Goal: Task Accomplishment & Management: Manage account settings

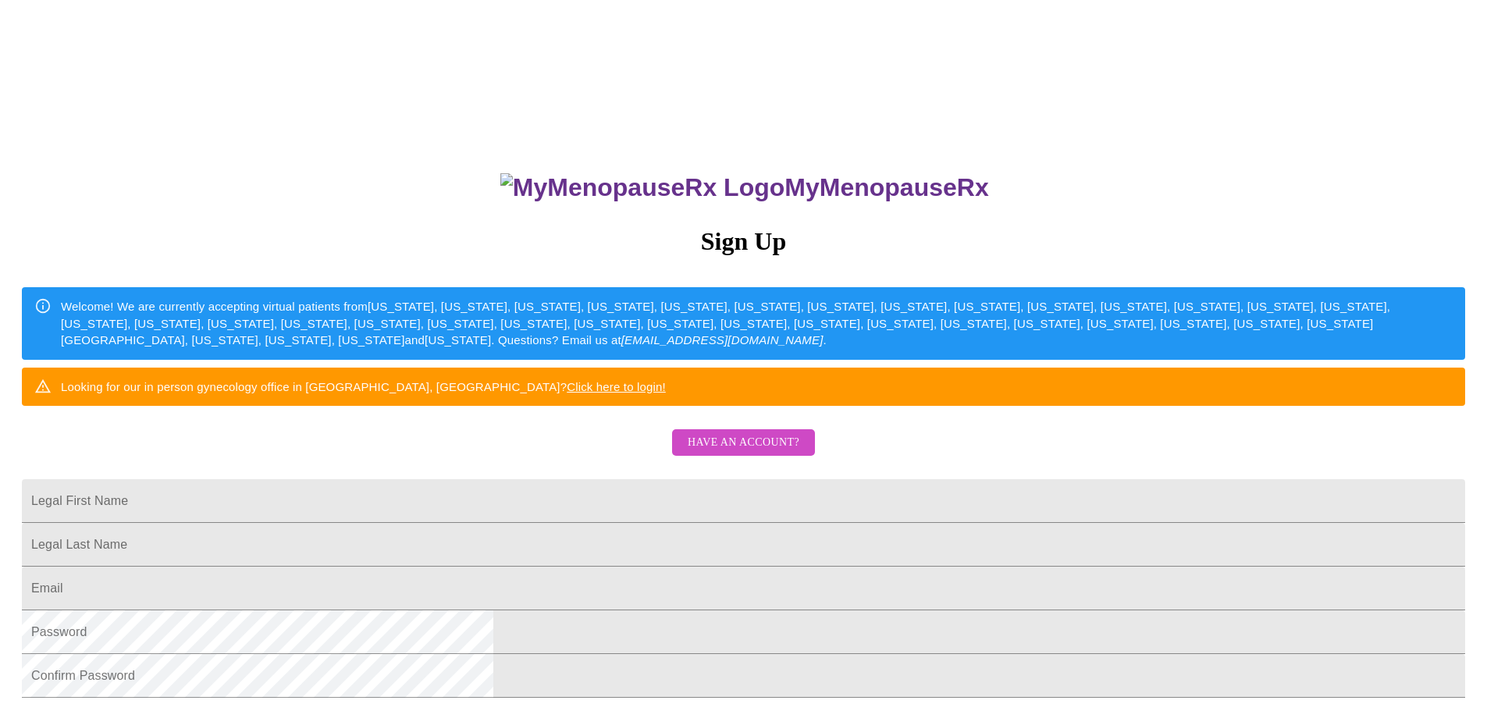
click at [747, 457] on button "Have an account?" at bounding box center [743, 442] width 143 height 27
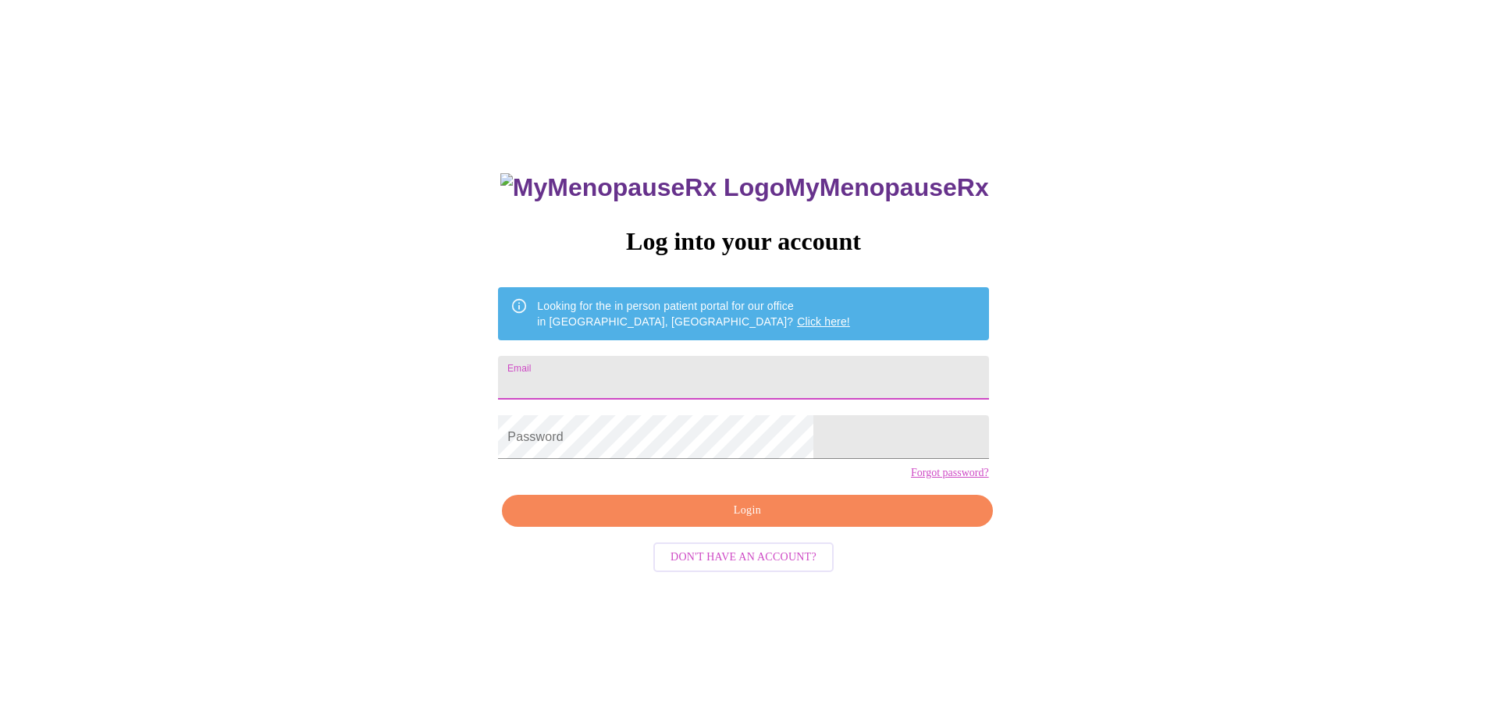
click at [754, 370] on input "Email" at bounding box center [743, 378] width 490 height 44
type input "tinajuillett"
click at [635, 379] on input "Email" at bounding box center [743, 378] width 490 height 44
type input "[EMAIL_ADDRESS][DOMAIN_NAME]"
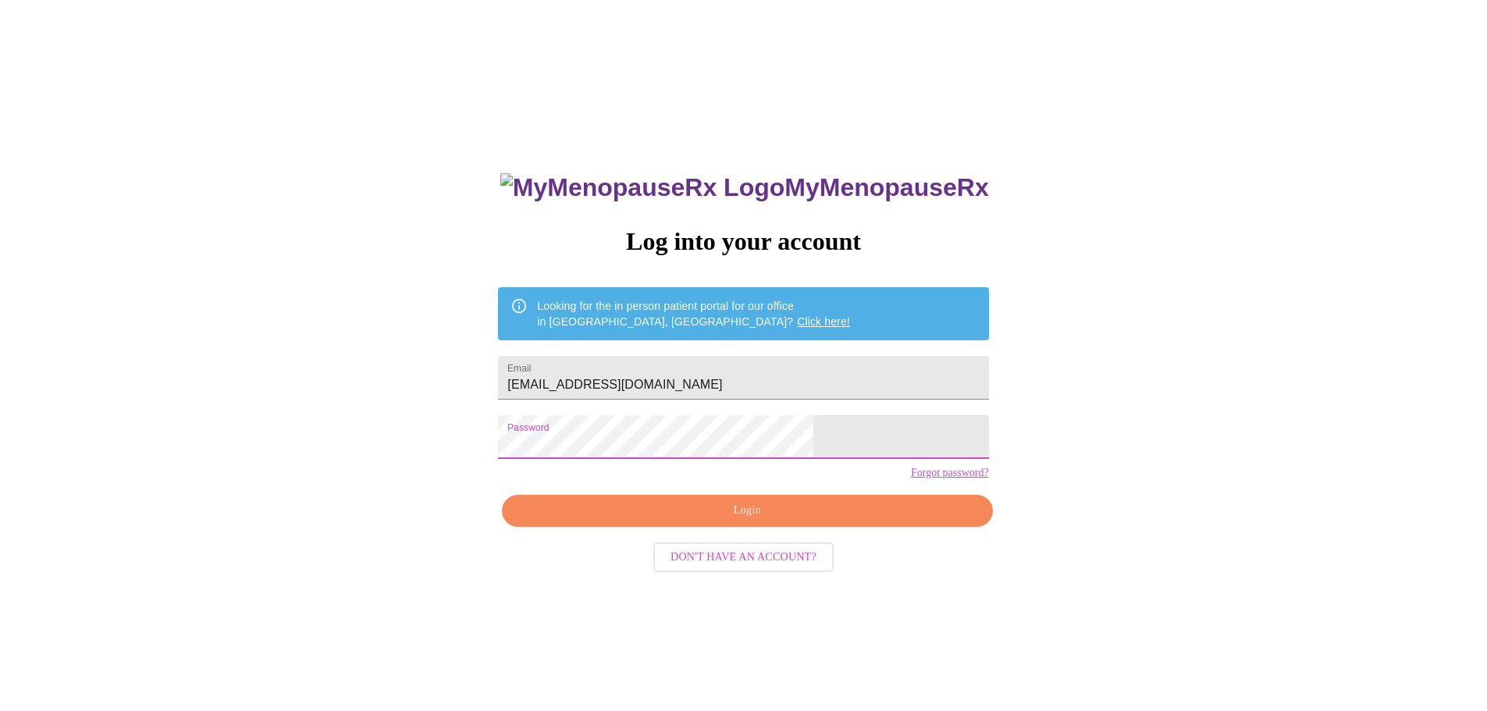
click at [714, 521] on span "Login" at bounding box center [747, 511] width 454 height 20
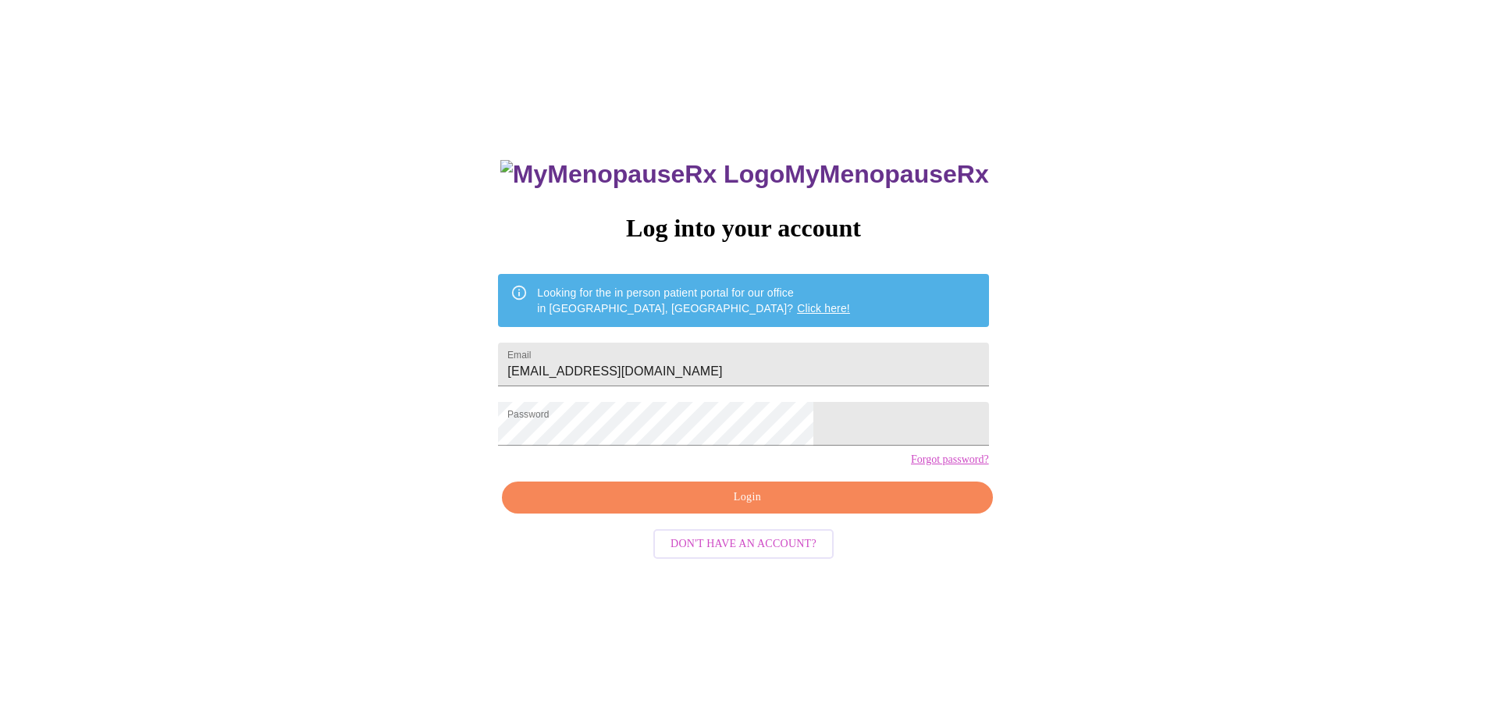
scroll to position [16, 0]
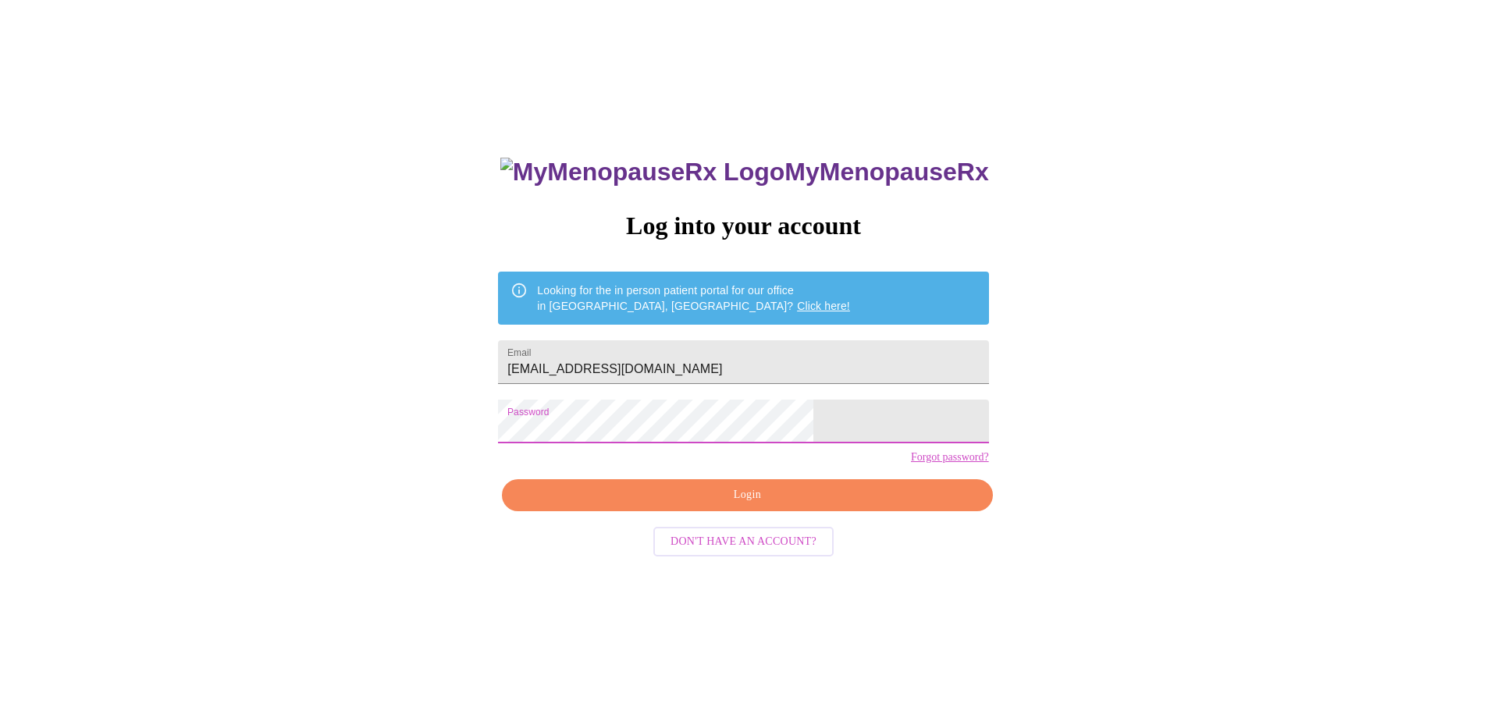
click at [727, 505] on span "Login" at bounding box center [747, 496] width 454 height 20
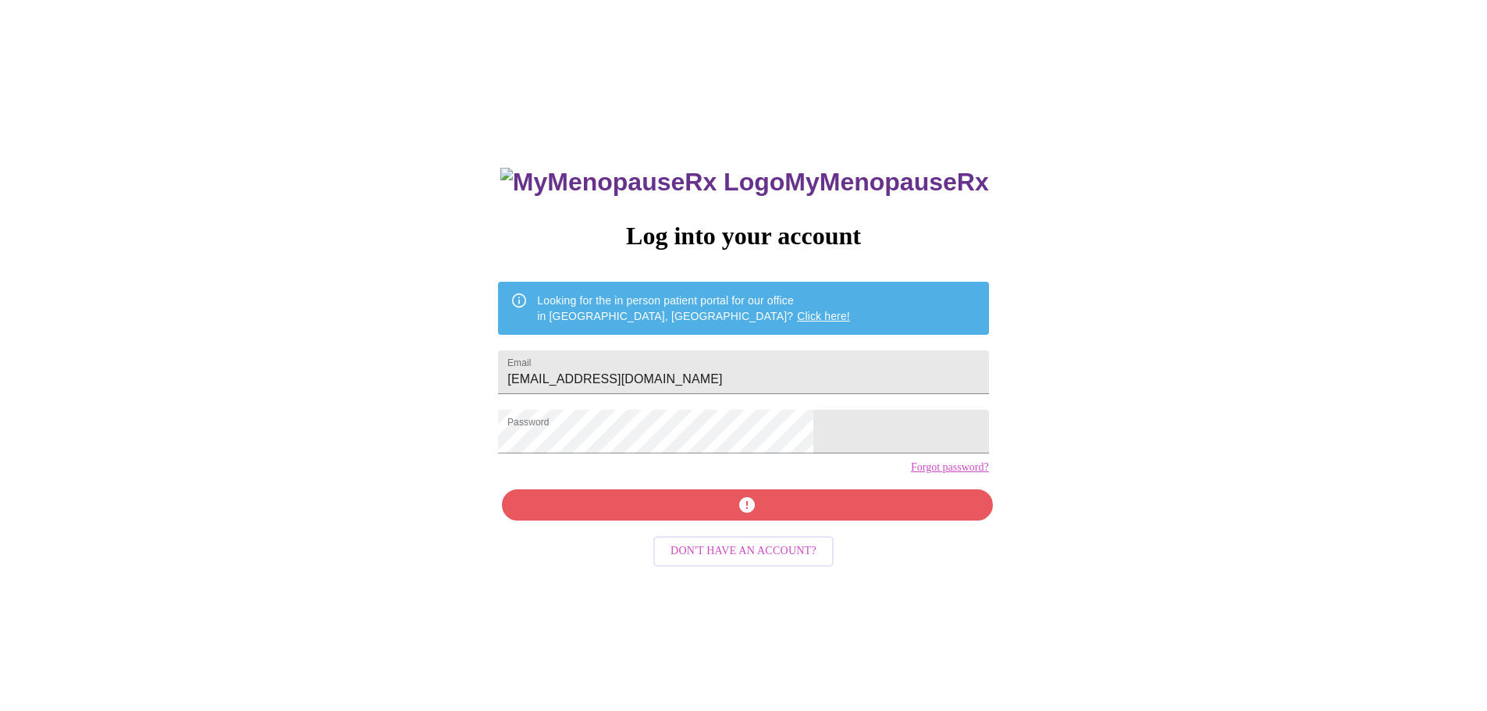
scroll to position [0, 0]
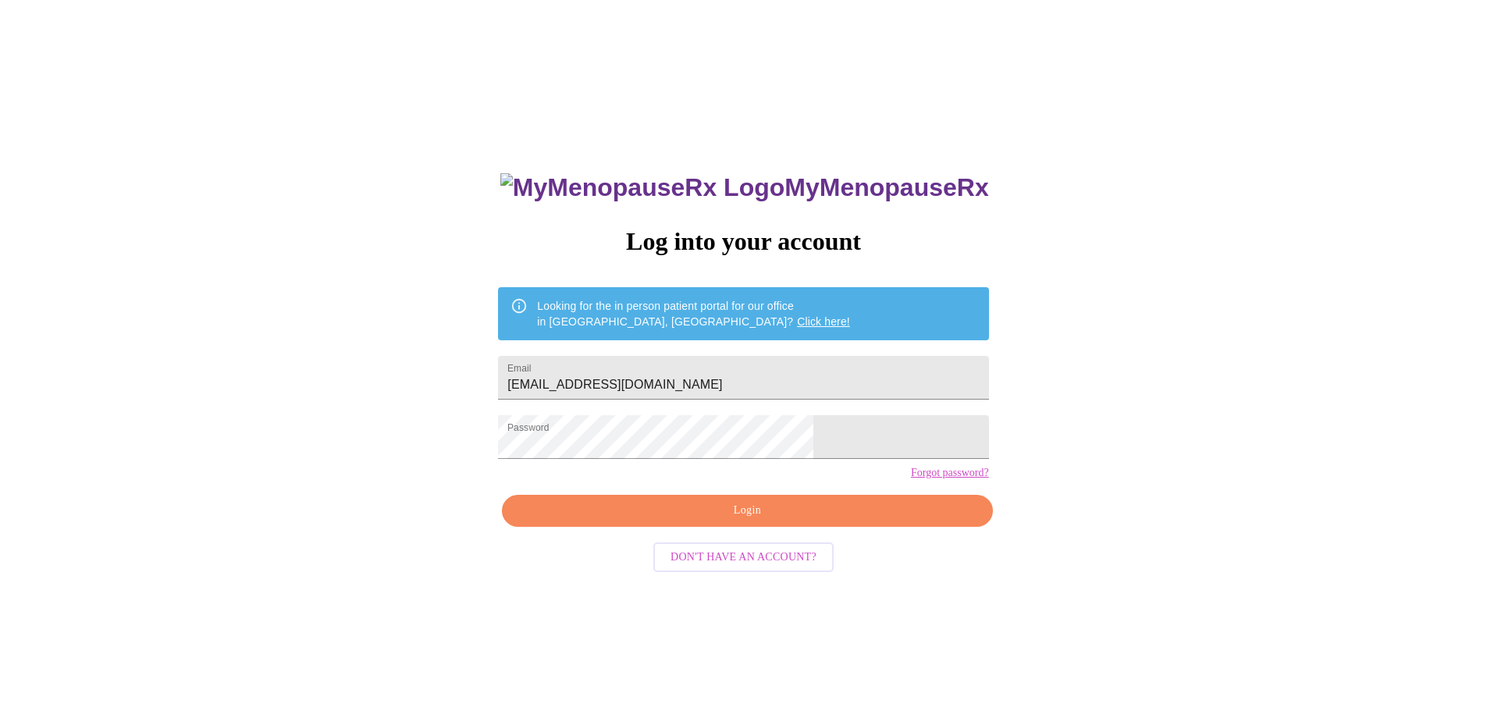
click at [911, 479] on link "Forgot password?" at bounding box center [950, 473] width 78 height 12
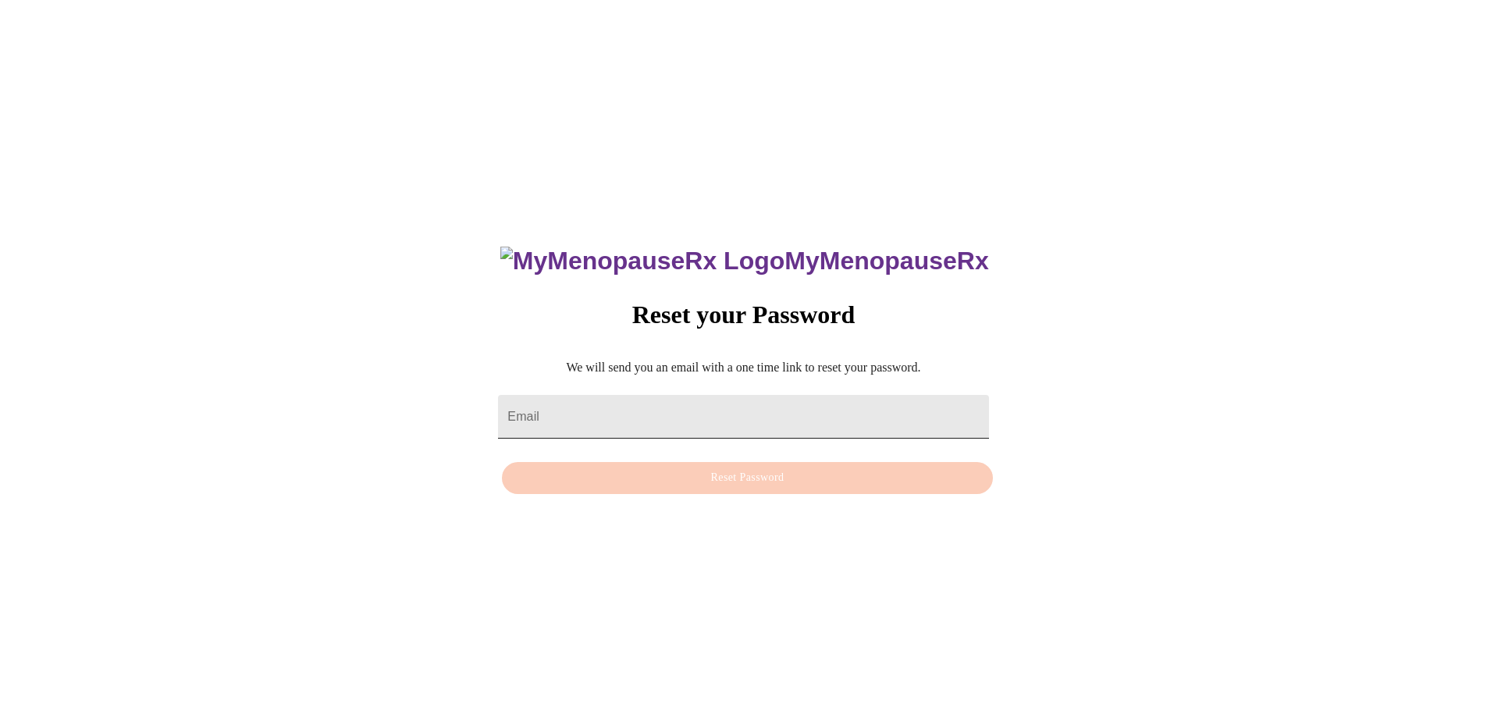
click at [584, 411] on input "Email" at bounding box center [743, 417] width 490 height 44
click at [666, 403] on input "Email" at bounding box center [743, 417] width 490 height 44
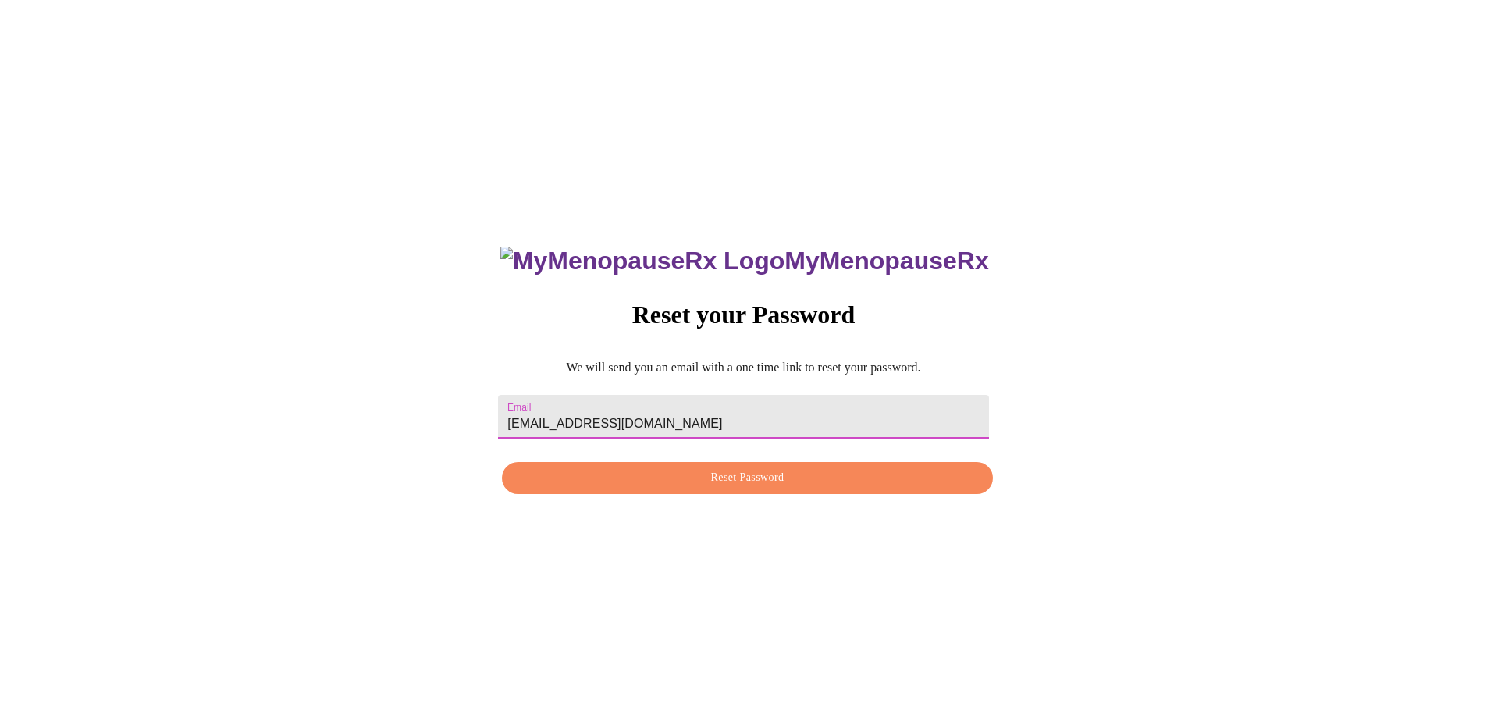
type input "[EMAIL_ADDRESS][DOMAIN_NAME]"
click at [731, 479] on span "Reset Password" at bounding box center [747, 478] width 454 height 20
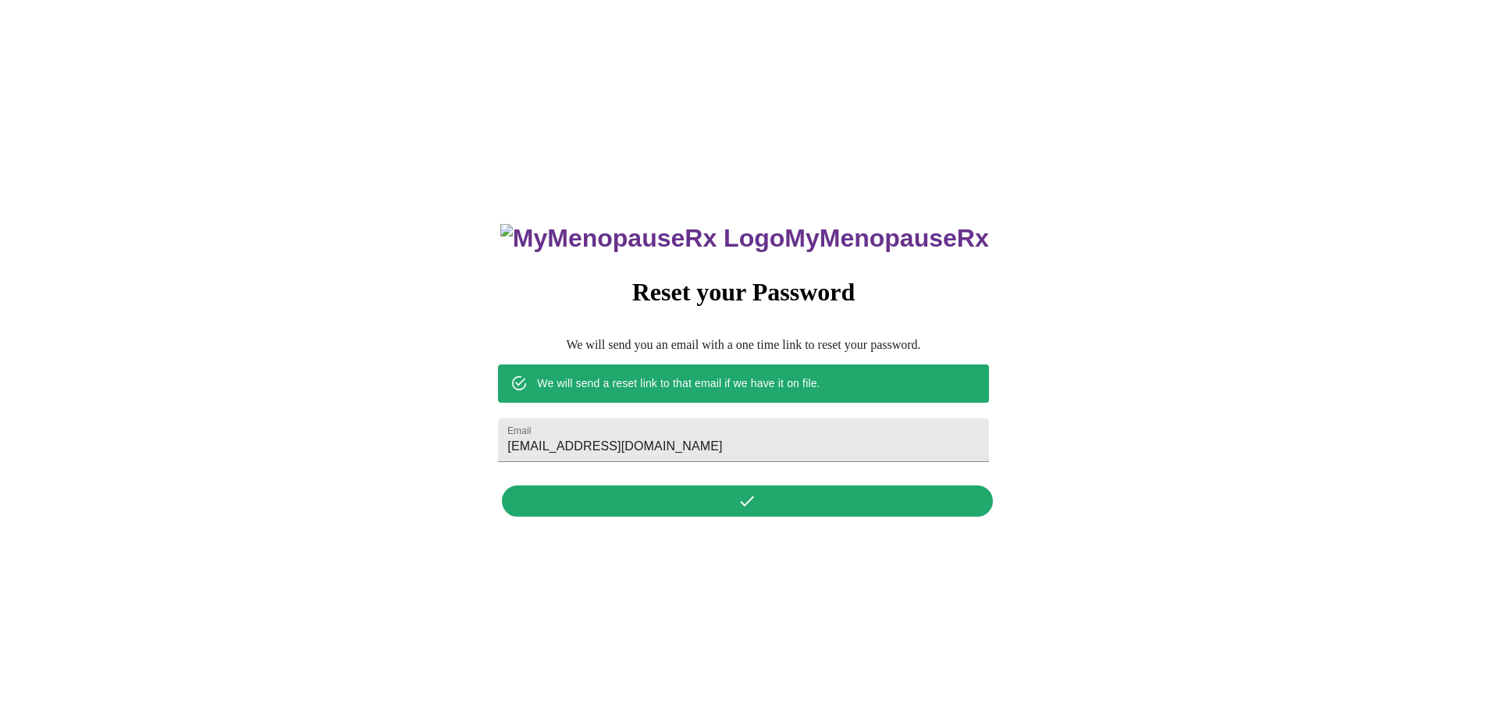
click at [728, 513] on div "MyMenopauseRx Reset your Password We will send you an email with a one time lin…" at bounding box center [742, 361] width 521 height 325
click at [724, 507] on div "MyMenopauseRx Reset your Password We will send you an email with a one time lin…" at bounding box center [742, 361] width 521 height 325
